Goal: Task Accomplishment & Management: Complete application form

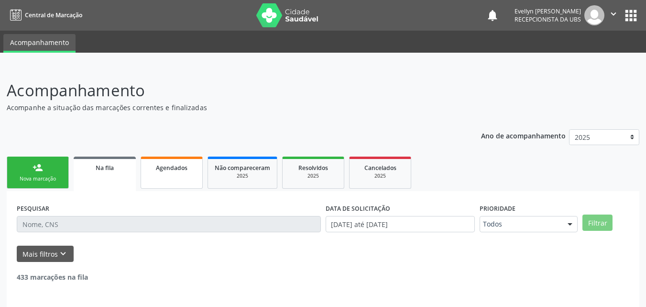
click at [185, 168] on span "Agendados" at bounding box center [172, 168] width 32 height 8
click at [170, 175] on link "Agendados" at bounding box center [172, 172] width 62 height 32
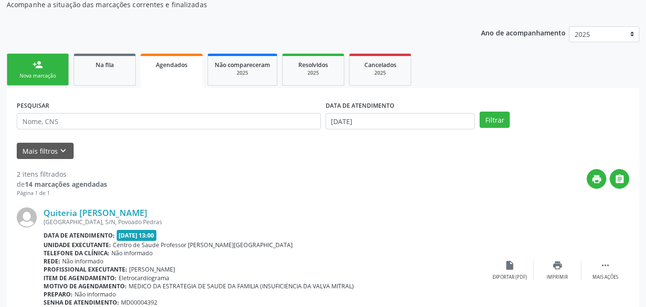
scroll to position [30, 0]
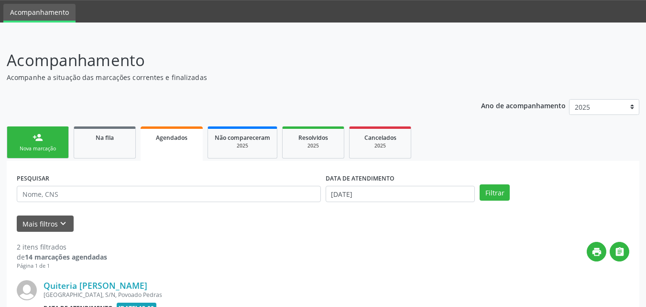
click at [451, 183] on div "DATA DE ATENDIMENTO" at bounding box center [401, 178] width 150 height 15
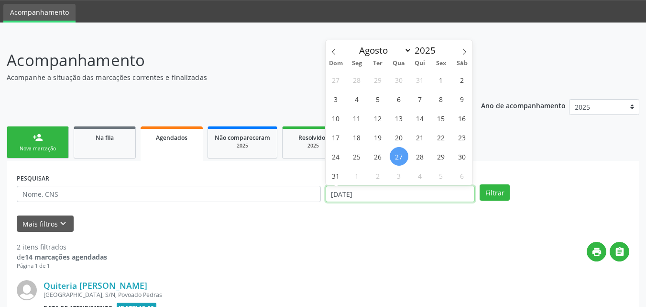
click at [447, 195] on input "27/08/2025" at bounding box center [401, 194] width 150 height 16
click at [400, 161] on span "27" at bounding box center [399, 156] width 19 height 19
type input "27/08/2025"
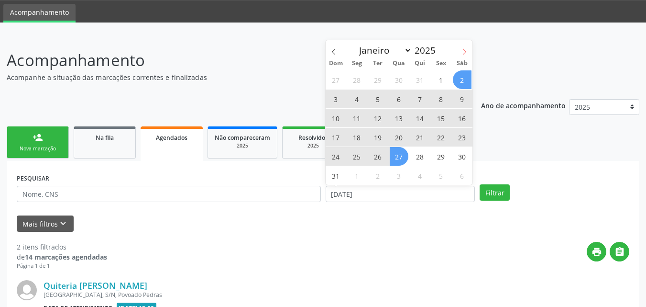
click at [464, 55] on span at bounding box center [464, 48] width 16 height 16
select select "8"
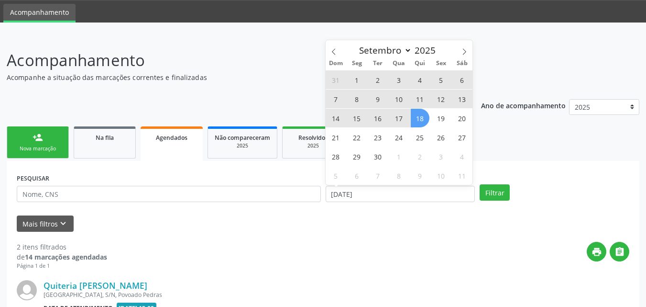
click at [413, 116] on span "18" at bounding box center [420, 118] width 19 height 19
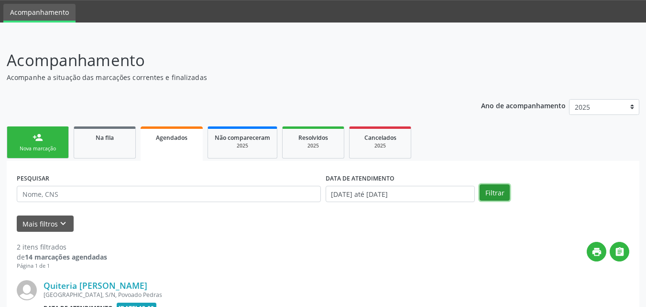
click at [490, 196] on button "Filtrar" at bounding box center [495, 192] width 30 height 16
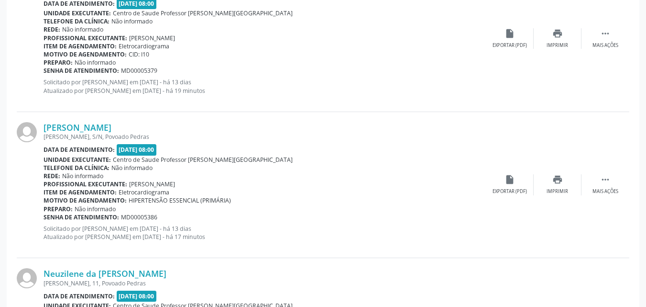
scroll to position [982, 0]
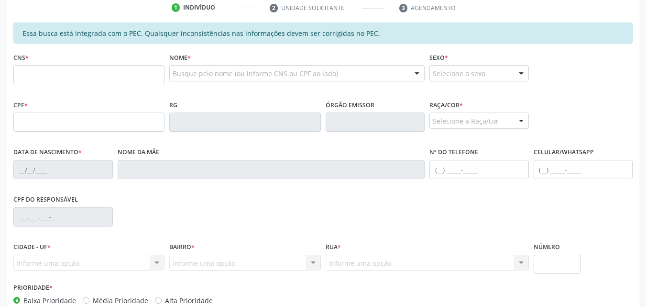
scroll to position [218, 0]
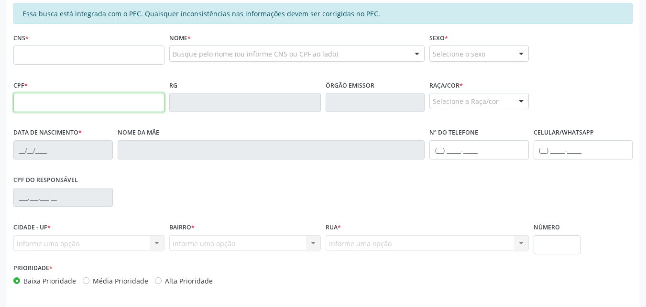
click at [125, 99] on input "text" at bounding box center [88, 102] width 151 height 19
type input "103.241.474-06"
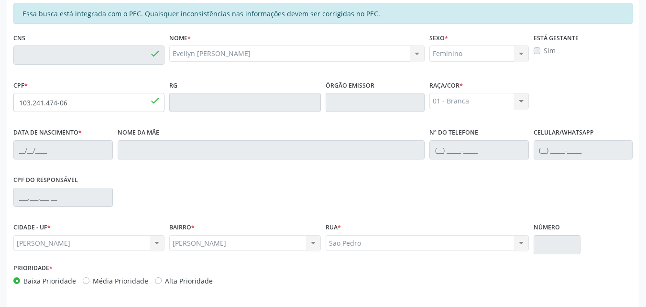
type input "704 5053 3418 5413"
type input "1[DATE]"
type input "[PERSON_NAME]"
type input "[PHONE_NUMBER]"
type input "253"
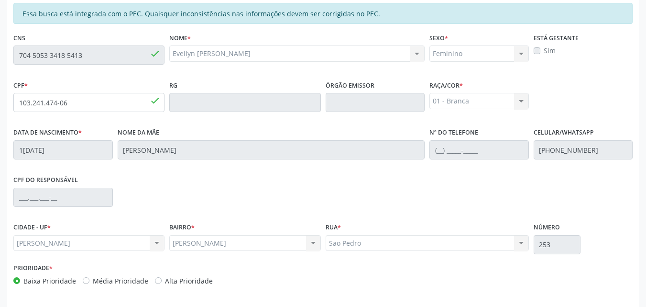
scroll to position [253, 0]
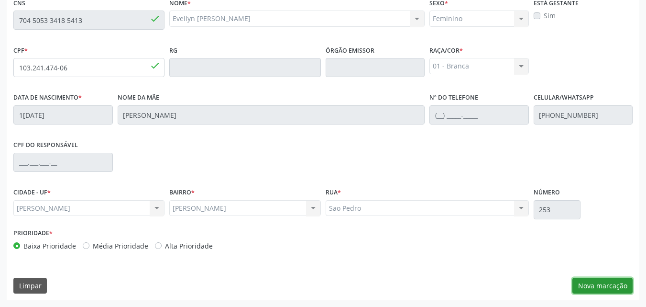
click at [615, 284] on button "Nova marcação" at bounding box center [602, 285] width 60 height 16
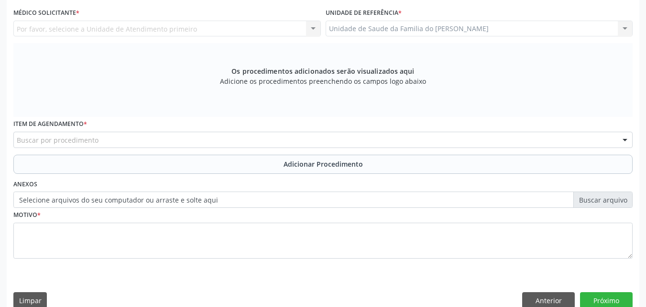
click at [295, 139] on div "Buscar por procedimento" at bounding box center [322, 140] width 619 height 16
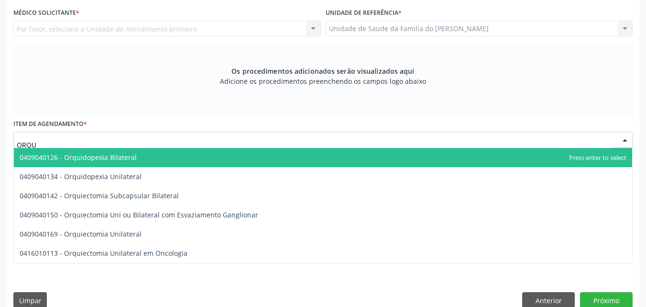
type input "ORQUI"
click at [574, 99] on div "Os procedimentos adicionados serão visualizados aqui Adicione os procedimentos …" at bounding box center [322, 80] width 619 height 74
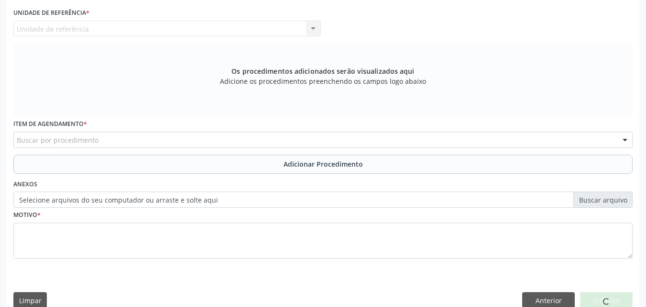
scroll to position [0, 0]
